Goal: Task Accomplishment & Management: Use online tool/utility

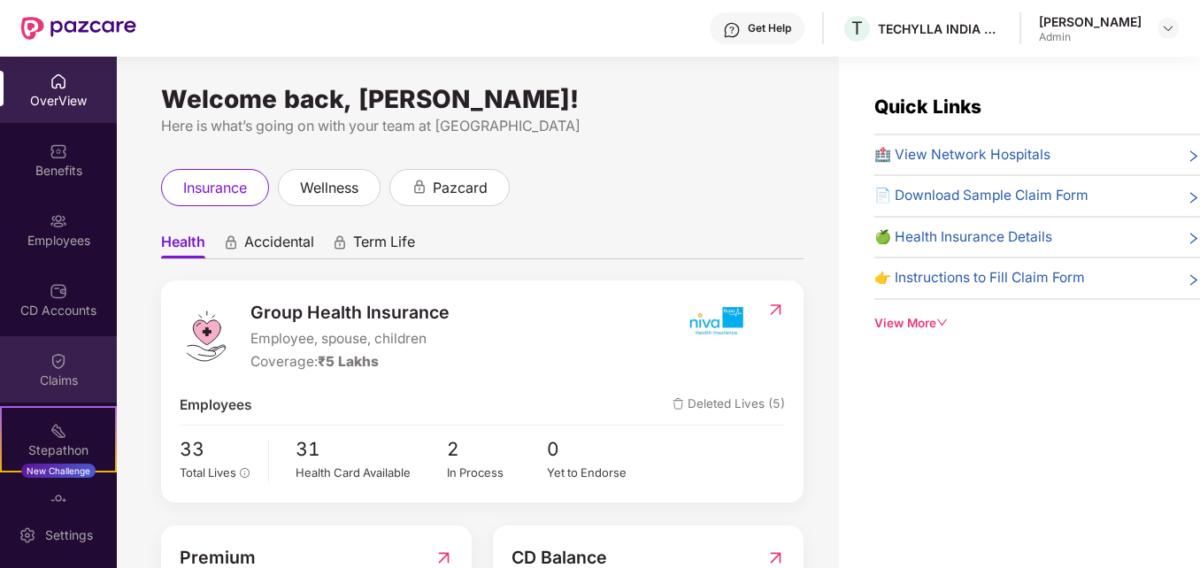
click at [52, 364] on img at bounding box center [59, 361] width 18 height 18
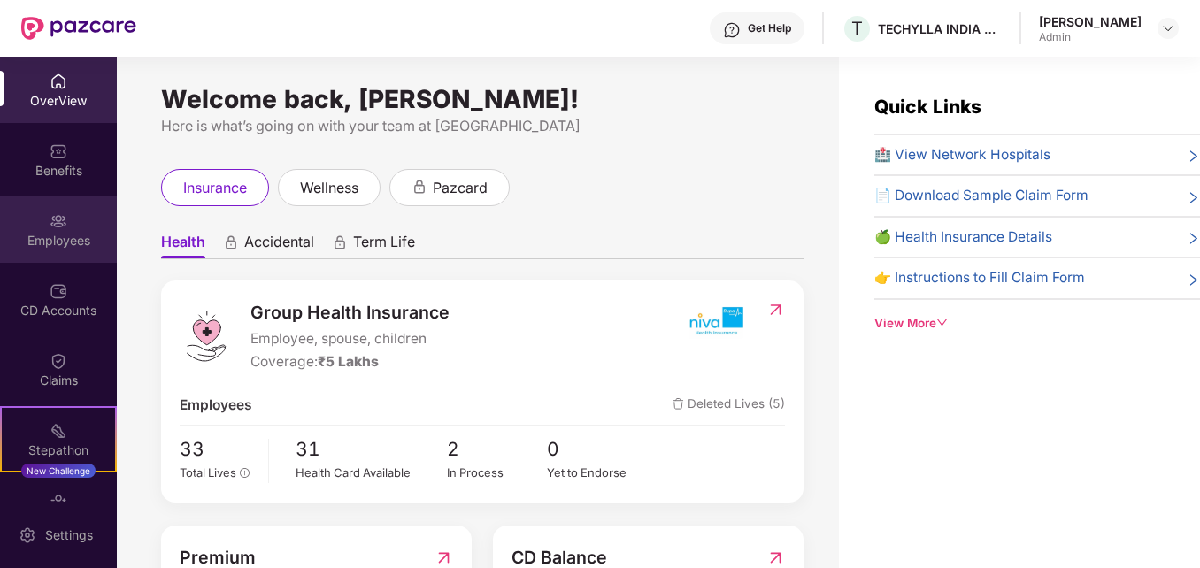
click at [62, 247] on div "Employees" at bounding box center [58, 241] width 117 height 18
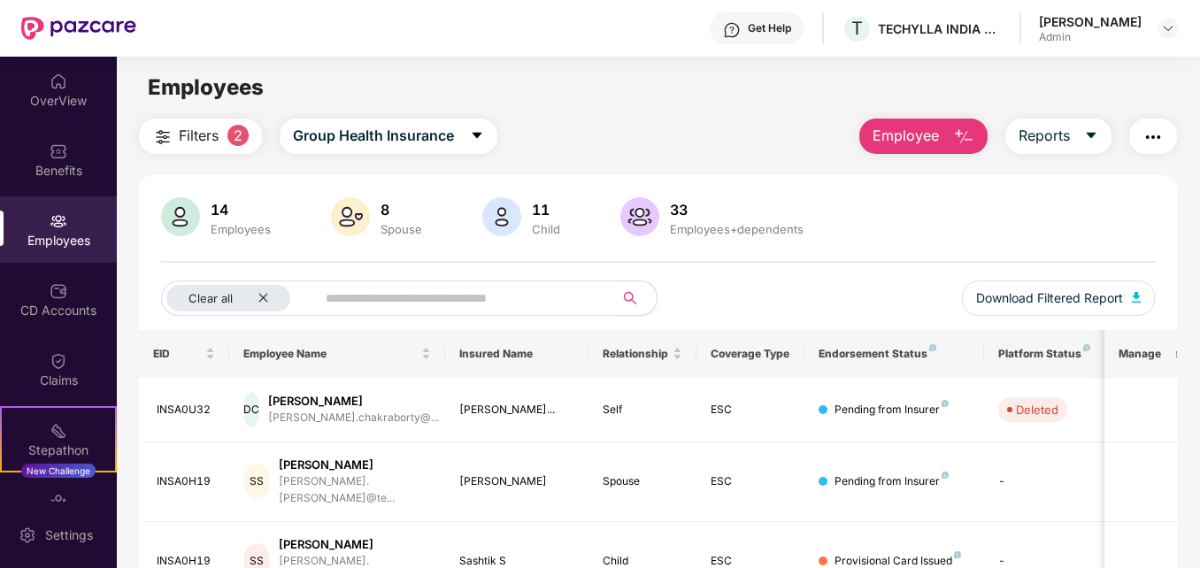
click at [331, 297] on input "text" at bounding box center [458, 298] width 264 height 27
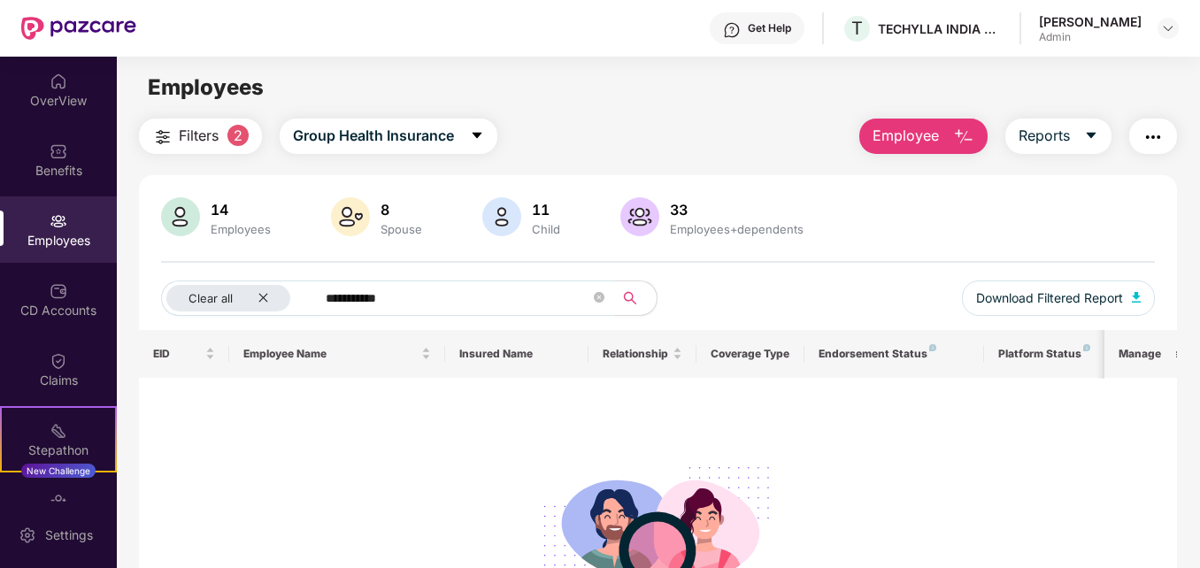
click at [444, 296] on input "**********" at bounding box center [458, 298] width 264 height 27
type input "*"
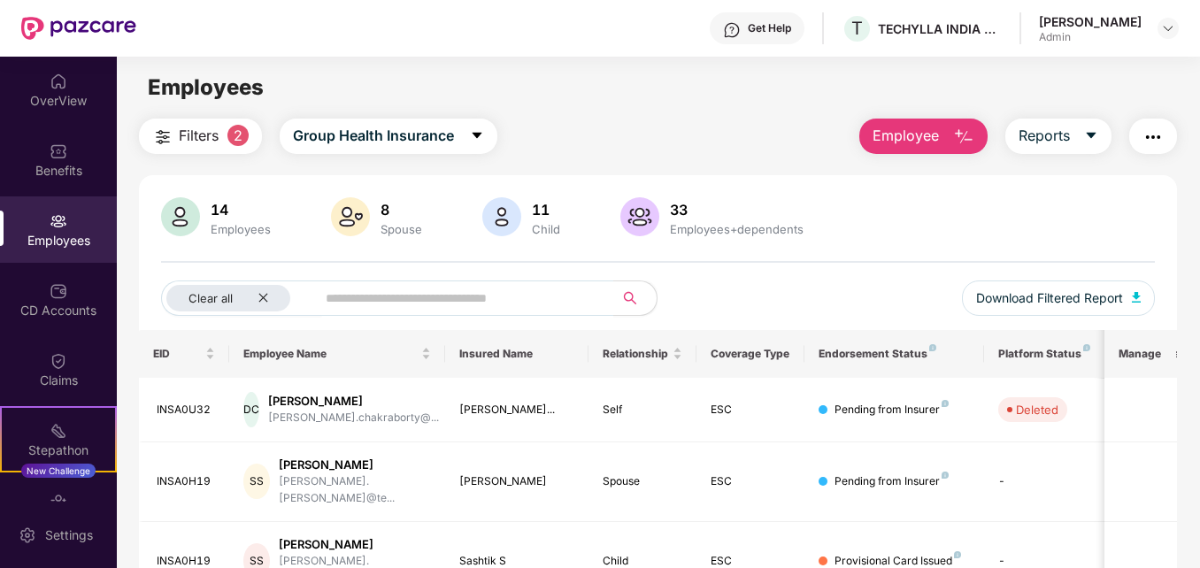
click at [956, 130] on img "button" at bounding box center [963, 137] width 21 height 21
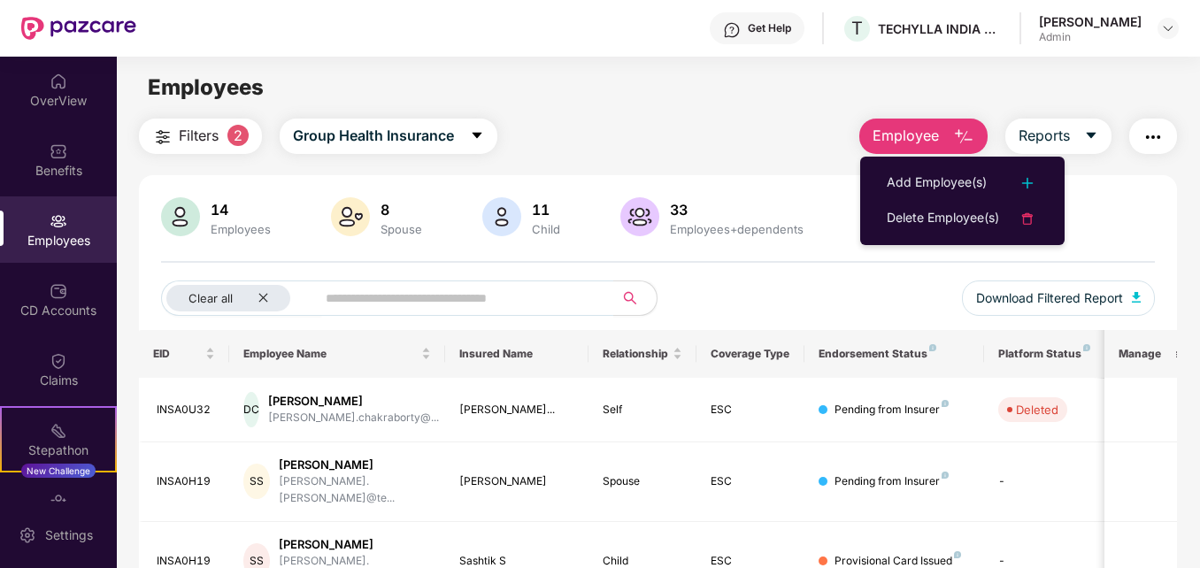
click at [784, 88] on div "Employees" at bounding box center [658, 88] width 1083 height 34
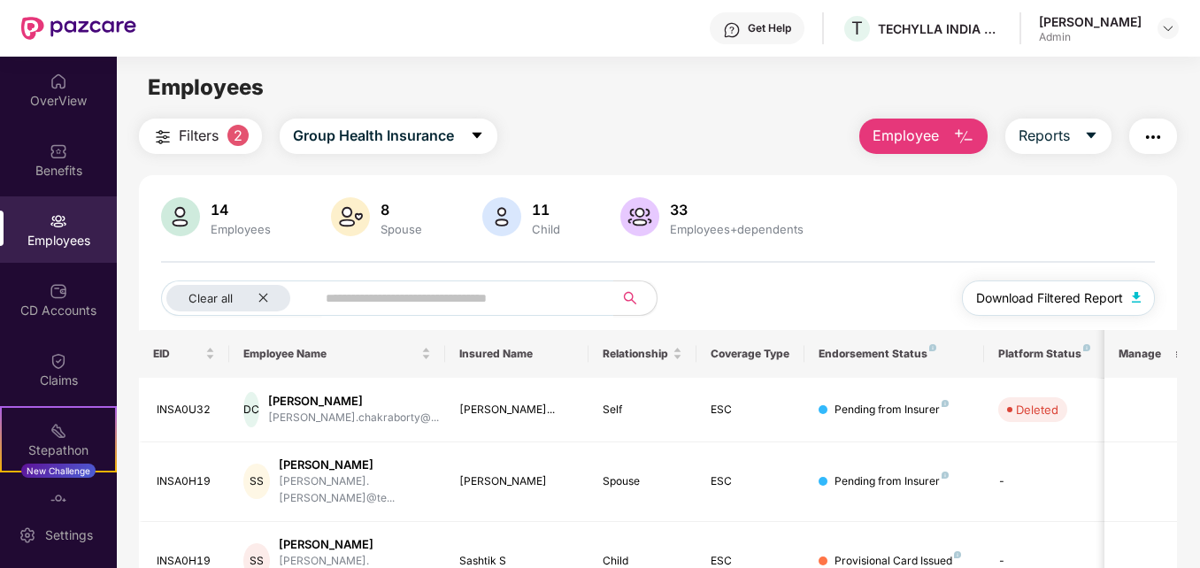
click at [1069, 295] on span "Download Filtered Report" at bounding box center [1050, 298] width 147 height 19
click at [967, 245] on div "14 Employees 8 Spouse 11 Child [DEMOGRAPHIC_DATA] Employees+dependents Clear al…" at bounding box center [658, 263] width 1038 height 133
click at [1105, 125] on button "Reports" at bounding box center [1059, 136] width 106 height 35
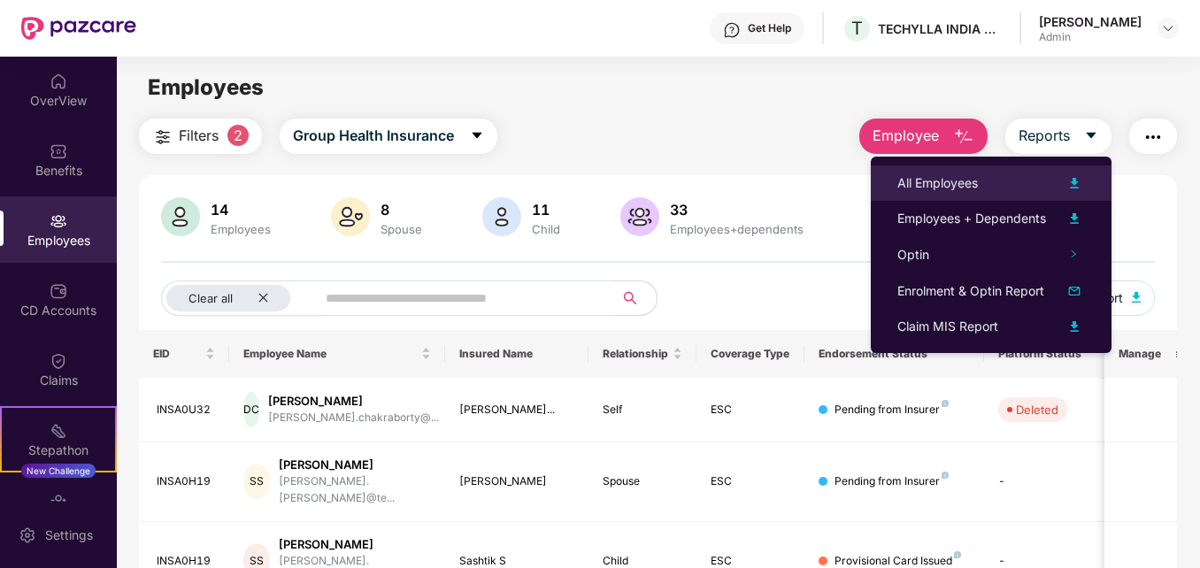
click at [949, 175] on div "All Employees" at bounding box center [938, 183] width 81 height 19
